Goal: Transaction & Acquisition: Purchase product/service

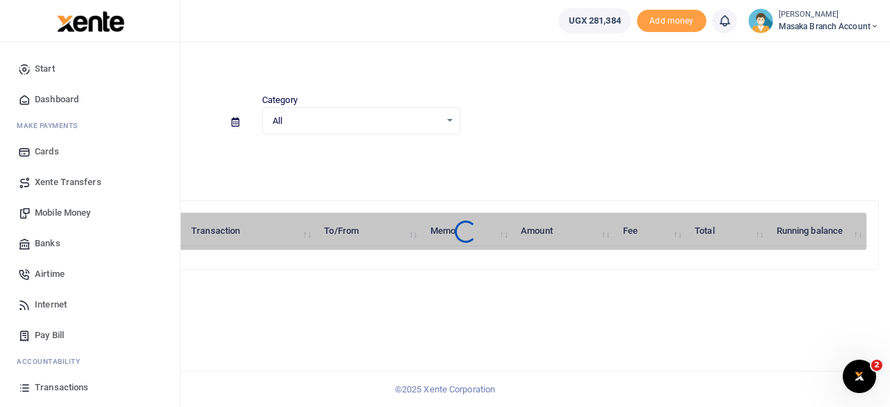
click at [64, 215] on span "Mobile Money" at bounding box center [63, 213] width 56 height 14
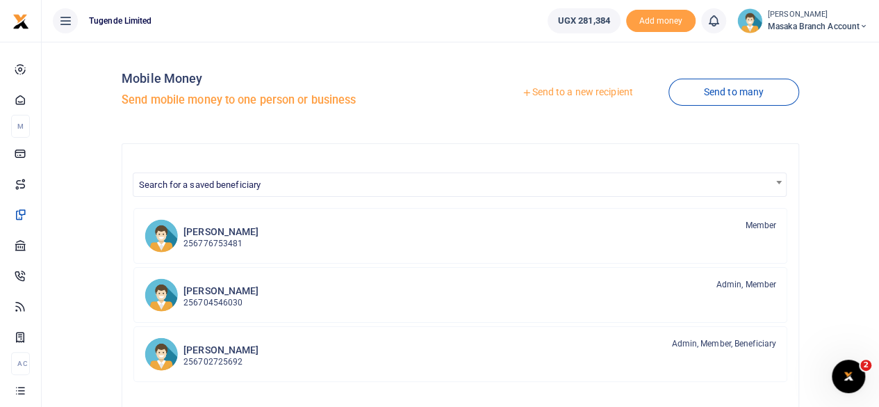
click at [564, 90] on link "Send to a new recipient" at bounding box center [577, 92] width 181 height 25
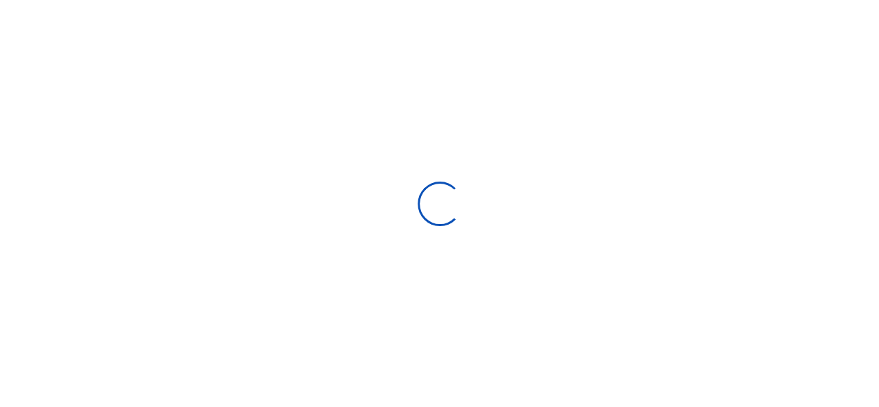
select select "Loading bundles"
select select
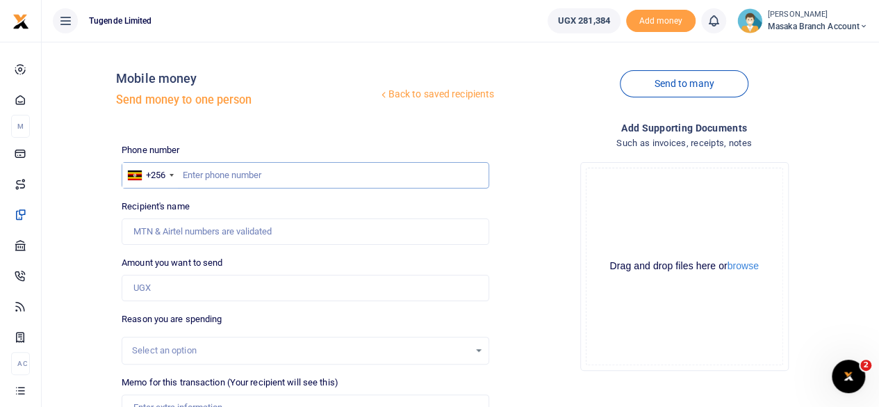
click at [277, 173] on input "text" at bounding box center [306, 175] width 368 height 26
